Goal: Obtain resource: Download file/media

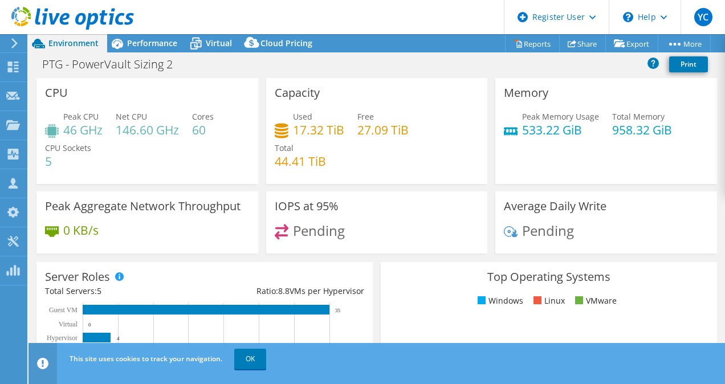
select select "USD"
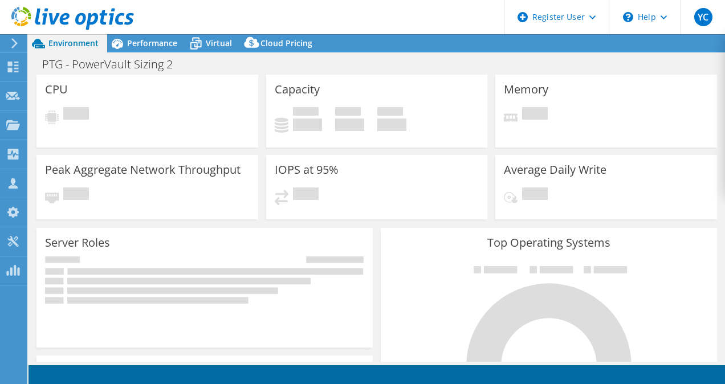
select select "USD"
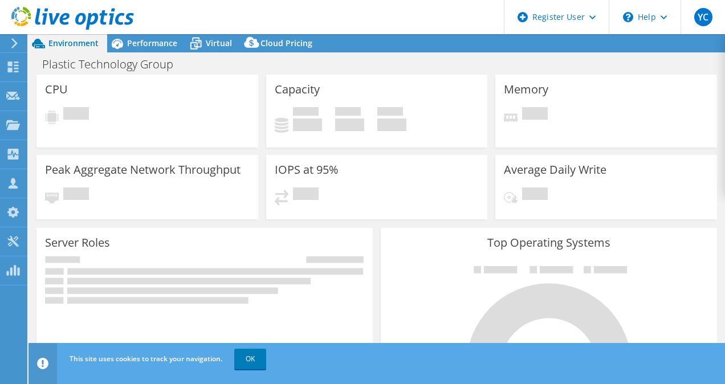
select select "USD"
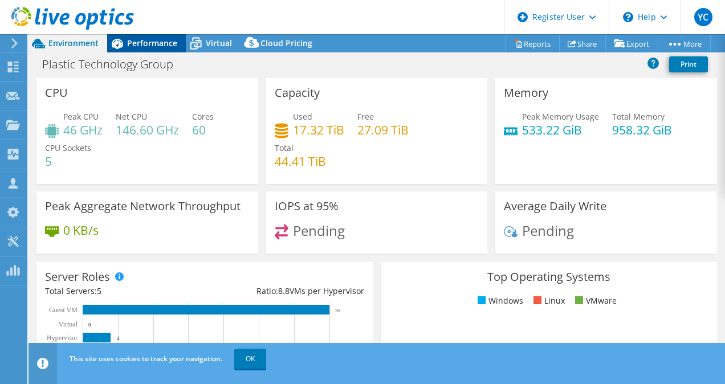
click at [133, 44] on span "Performance" at bounding box center [152, 43] width 50 height 11
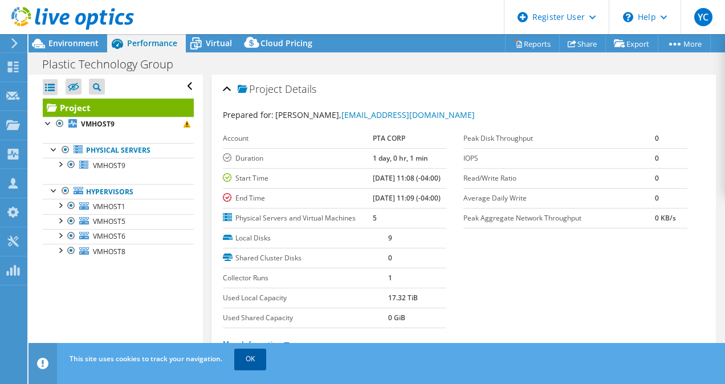
click at [251, 360] on link "OK" at bounding box center [250, 359] width 32 height 21
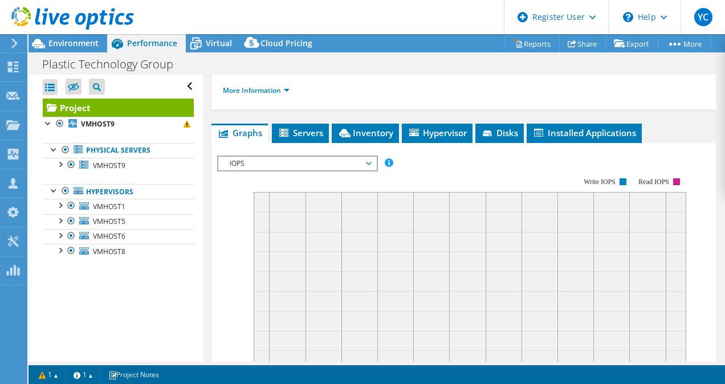
scroll to position [254, 0]
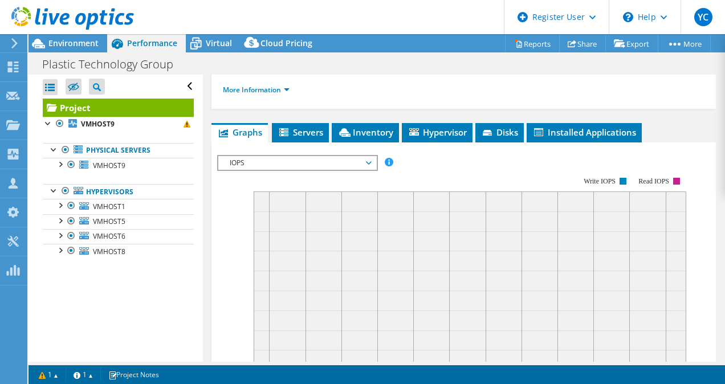
click at [317, 170] on span "IOPS" at bounding box center [297, 163] width 146 height 14
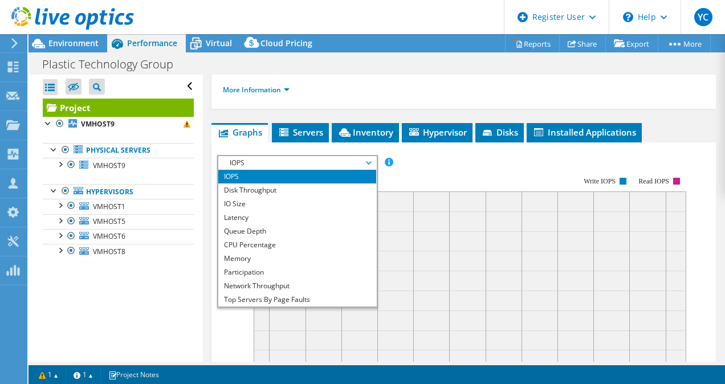
click at [317, 170] on span "IOPS" at bounding box center [297, 163] width 146 height 14
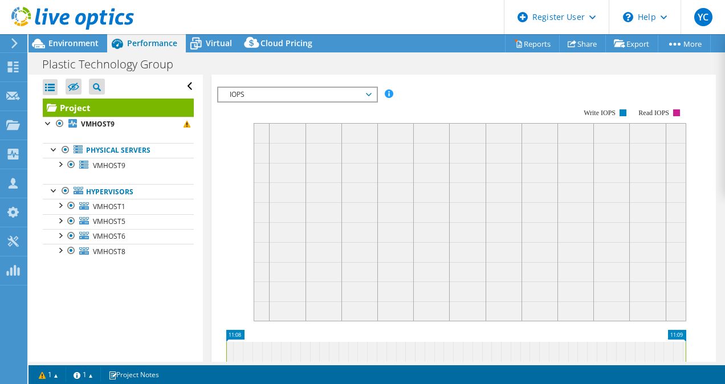
scroll to position [291, 0]
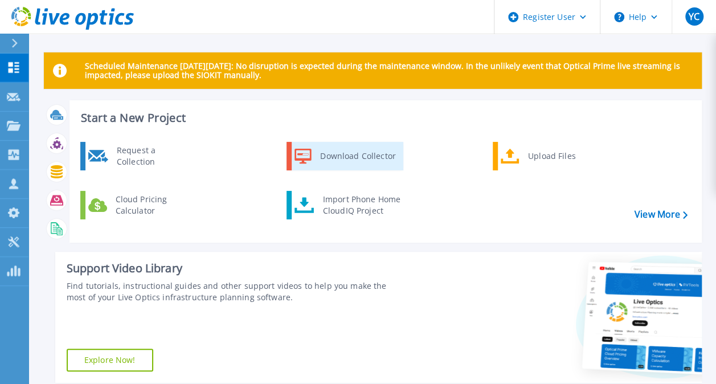
click at [349, 168] on link "Download Collector" at bounding box center [345, 156] width 117 height 28
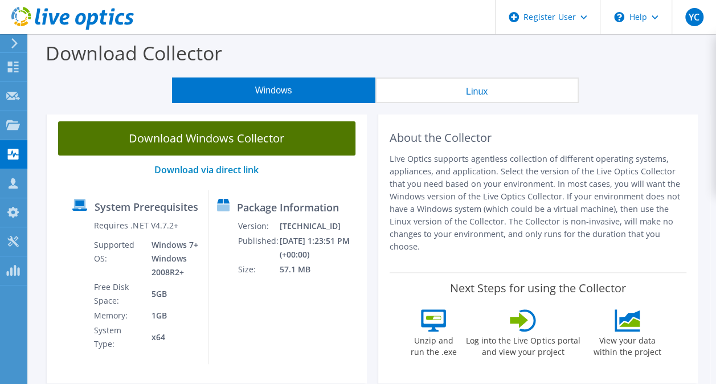
click at [291, 149] on link "Download Windows Collector" at bounding box center [206, 138] width 297 height 34
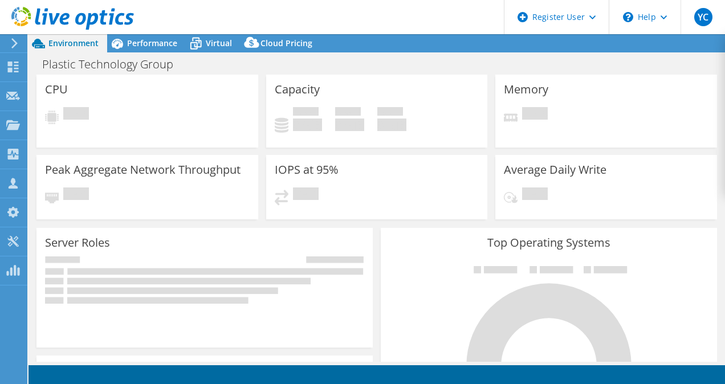
select select "USD"
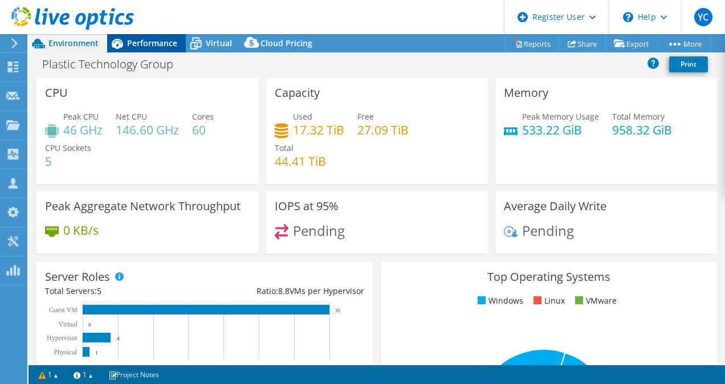
click at [153, 41] on span "Performance" at bounding box center [152, 43] width 50 height 11
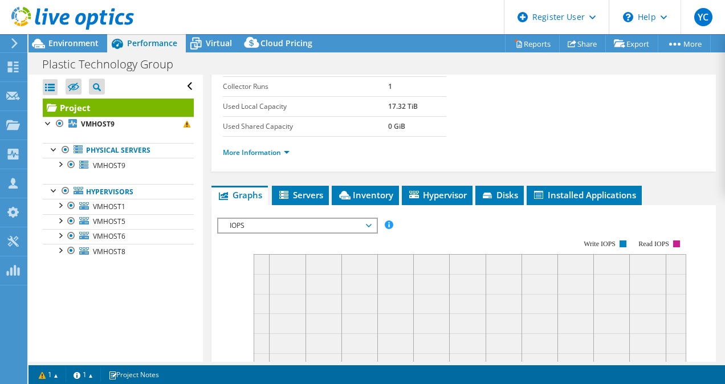
scroll to position [191, 0]
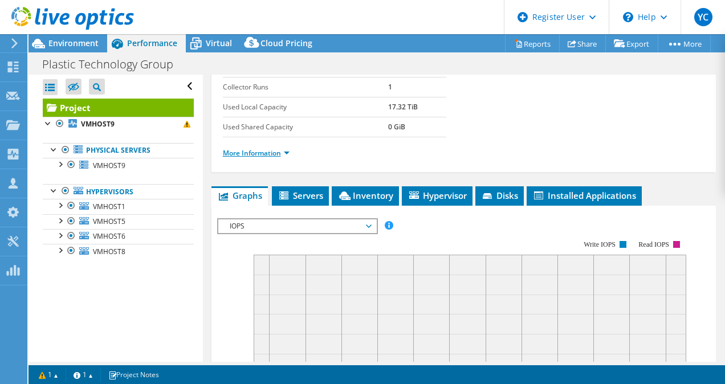
click at [279, 160] on li "More Information" at bounding box center [259, 153] width 73 height 13
click at [279, 158] on link "More Information" at bounding box center [256, 153] width 67 height 10
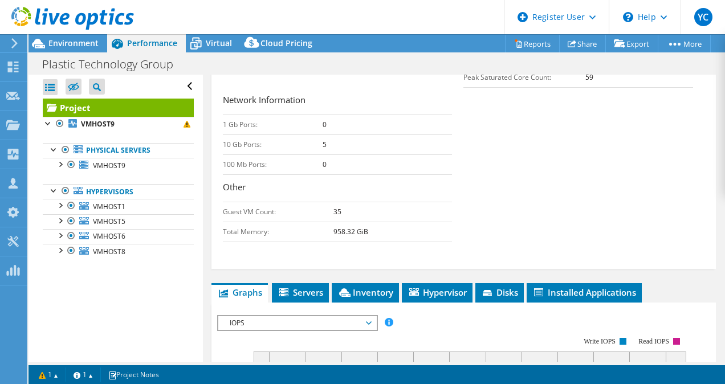
scroll to position [414, 0]
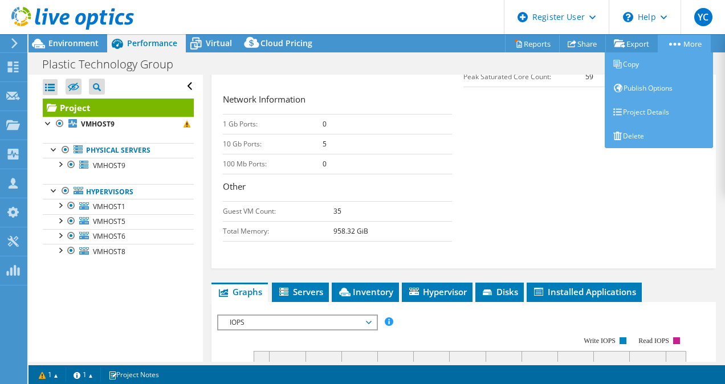
click at [677, 43] on circle at bounding box center [678, 44] width 3 height 3
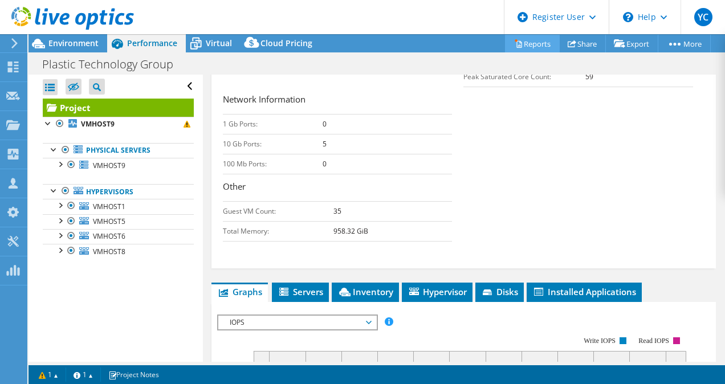
click at [521, 51] on link "Reports" at bounding box center [532, 44] width 55 height 18
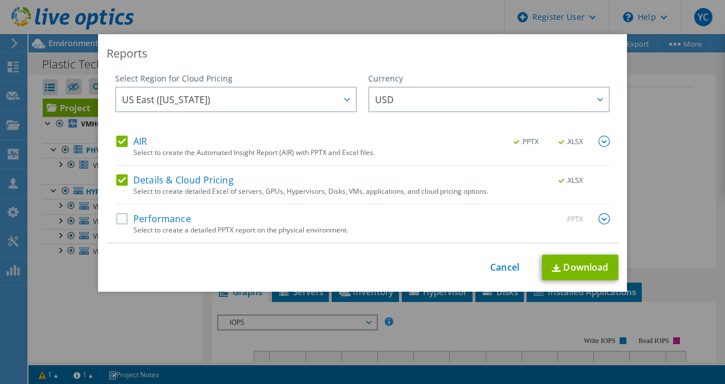
click at [119, 211] on div "AIR .PPTX .XLSX Select to create the Automated Insight Report (AIR) with PPTX a…" at bounding box center [362, 189] width 493 height 107
click at [119, 213] on label "Performance" at bounding box center [153, 218] width 75 height 11
click at [0, 0] on input "Performance" at bounding box center [0, 0] width 0 height 0
click at [574, 275] on link "Download" at bounding box center [580, 268] width 76 height 26
